Goal: Navigation & Orientation: Find specific page/section

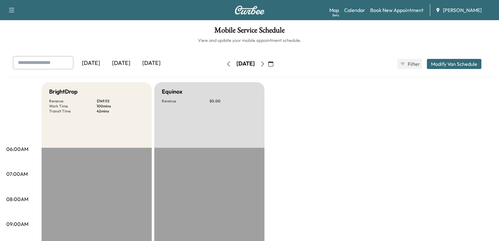
click at [265, 64] on icon "button" at bounding box center [262, 63] width 5 height 5
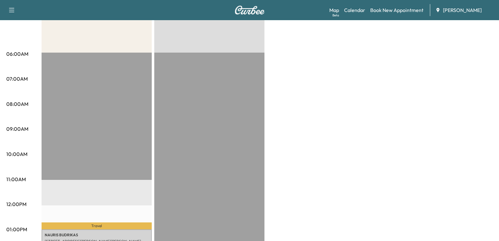
scroll to position [31, 0]
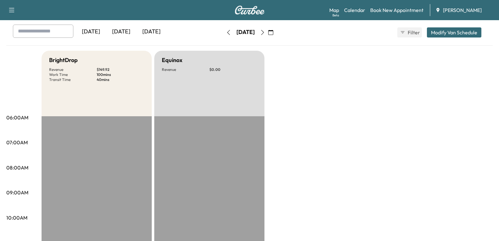
click at [226, 31] on icon "button" at bounding box center [228, 32] width 5 height 5
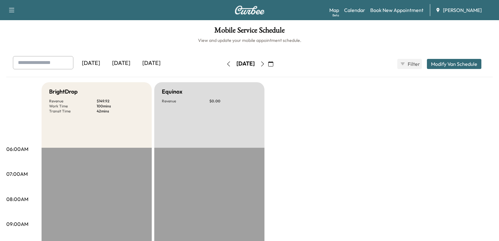
click at [265, 65] on icon "button" at bounding box center [262, 63] width 5 height 5
click at [226, 61] on icon "button" at bounding box center [228, 63] width 5 height 5
click at [226, 63] on icon "button" at bounding box center [228, 63] width 5 height 5
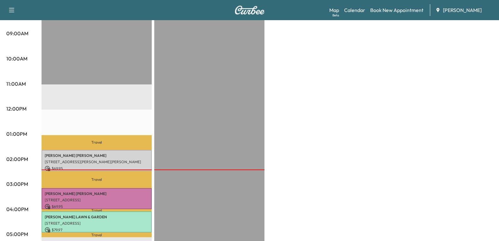
scroll to position [220, 0]
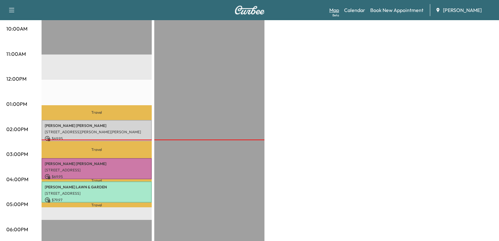
click at [336, 12] on link "Map Beta" at bounding box center [334, 10] width 10 height 8
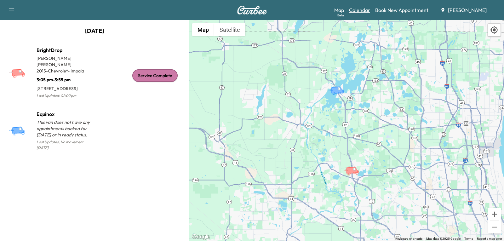
click at [355, 9] on link "Calendar" at bounding box center [359, 10] width 21 height 8
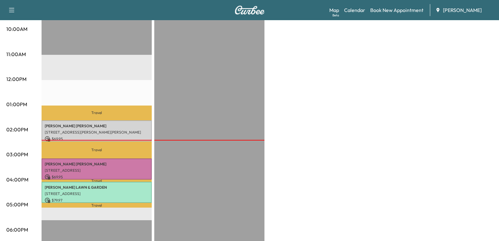
scroll to position [220, 0]
